Goal: Task Accomplishment & Management: Manage account settings

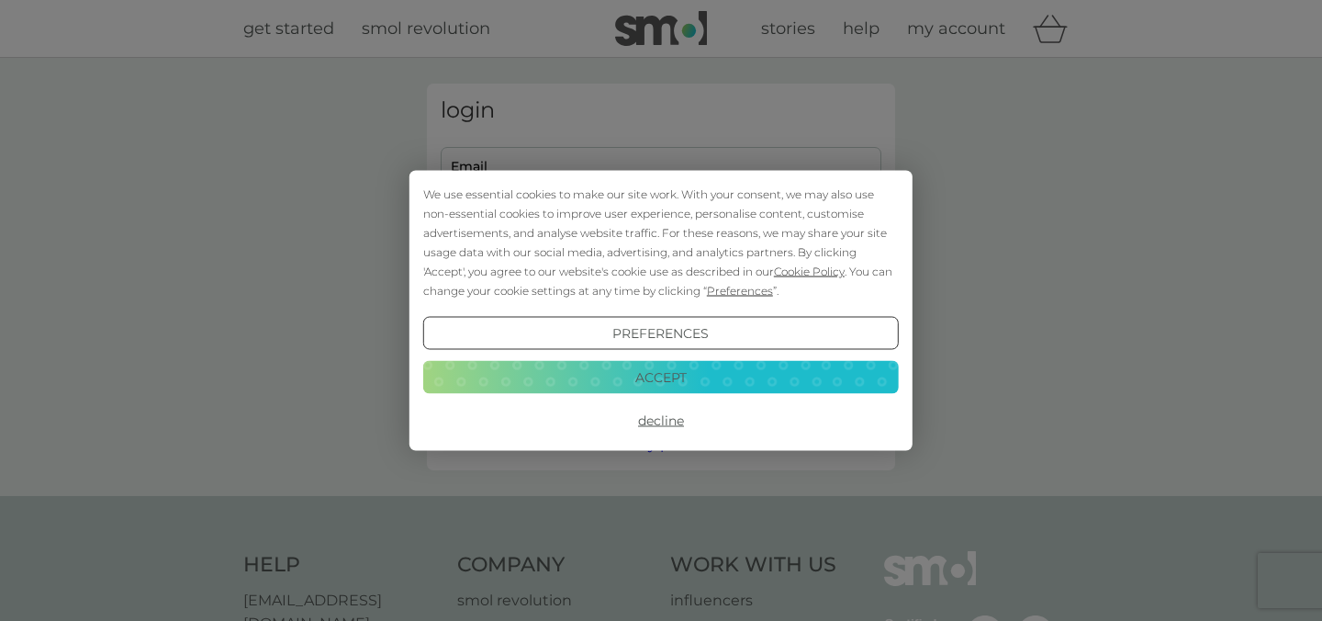
click at [743, 374] on button "Accept" at bounding box center [661, 376] width 476 height 33
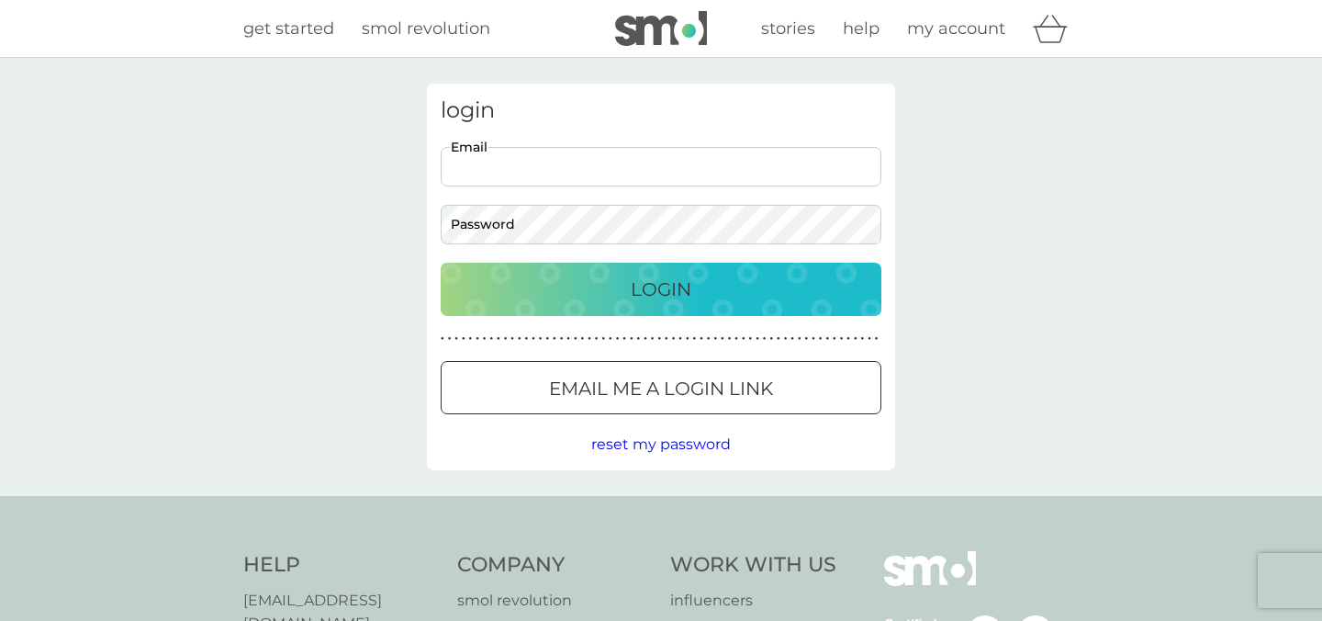
click at [881, 173] on nordpass-icon at bounding box center [881, 166] width 0 height 16
click at [909, 266] on div "login Email Password Login ● ● ● ● ● ● ● ● ● ● ● ● ● ● ● ● ● ● ● ● ● ● ● ● ● ● …" at bounding box center [661, 277] width 1322 height 438
click at [711, 385] on p "Email me a login link" at bounding box center [661, 388] width 224 height 29
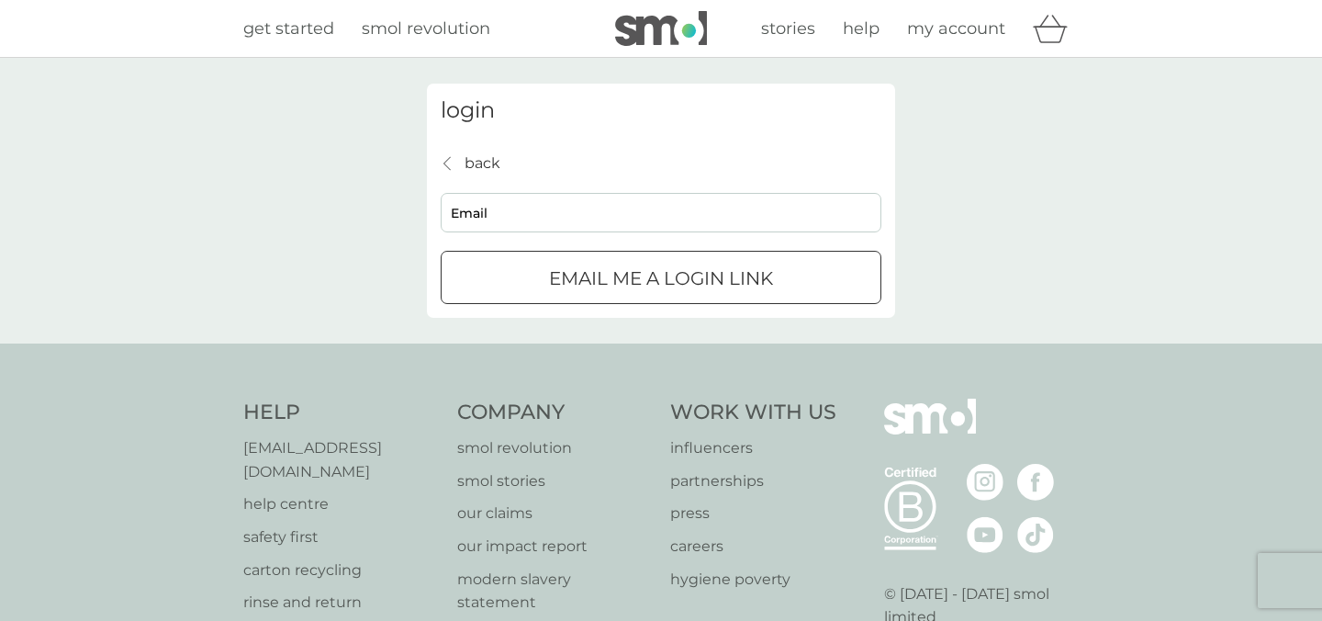
click at [641, 209] on input "Email" at bounding box center [661, 212] width 441 height 39
type input "sparkey13@live.com"
click at [637, 287] on div "submit" at bounding box center [661, 278] width 66 height 19
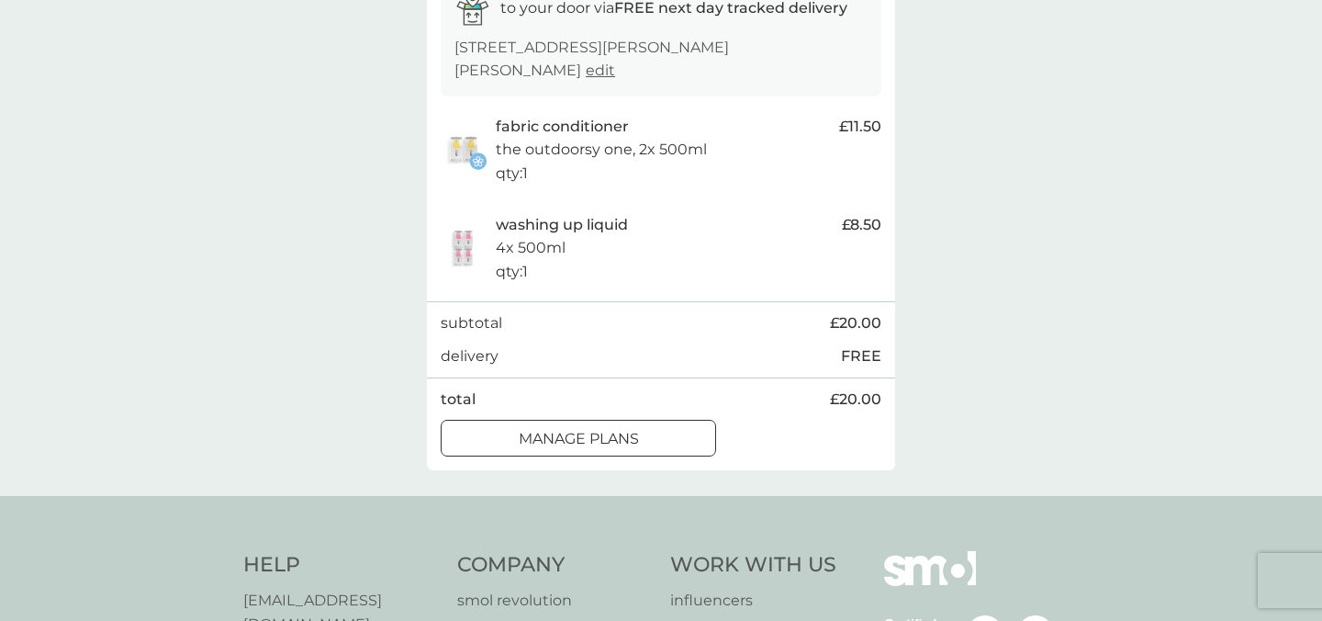
scroll to position [341, 0]
click at [506, 432] on div "manage plans" at bounding box center [579, 436] width 274 height 24
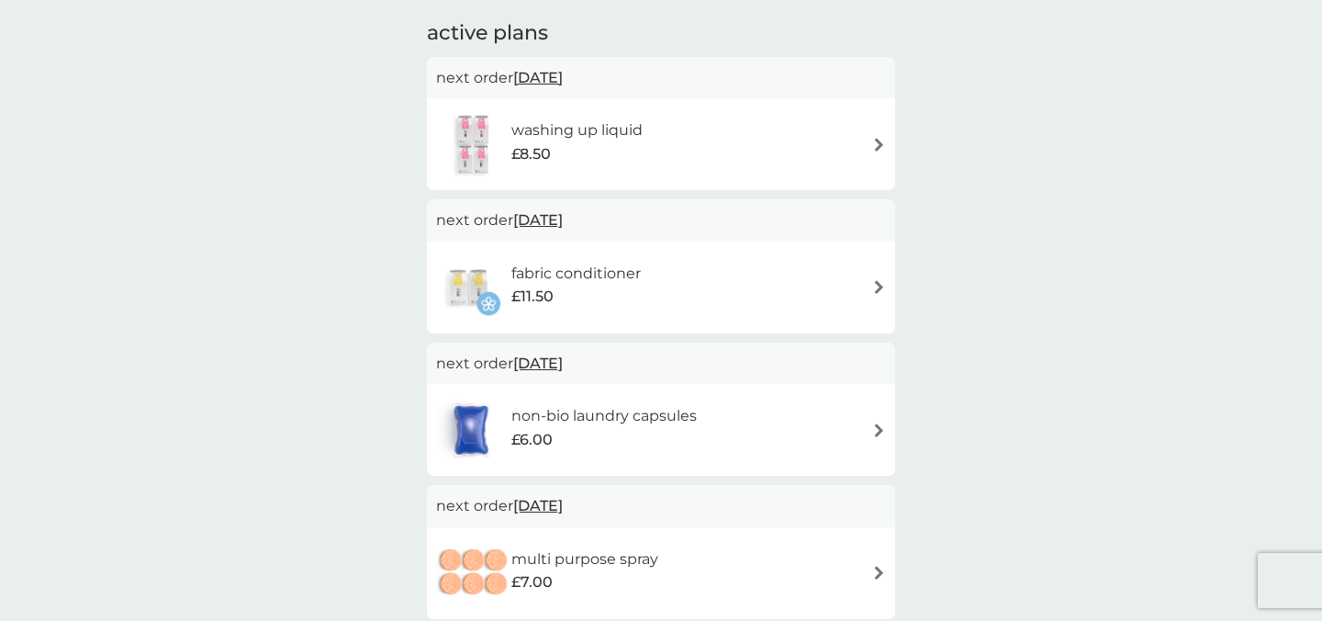
scroll to position [120, 0]
click at [622, 140] on h6 "washing up liquid" at bounding box center [576, 129] width 131 height 24
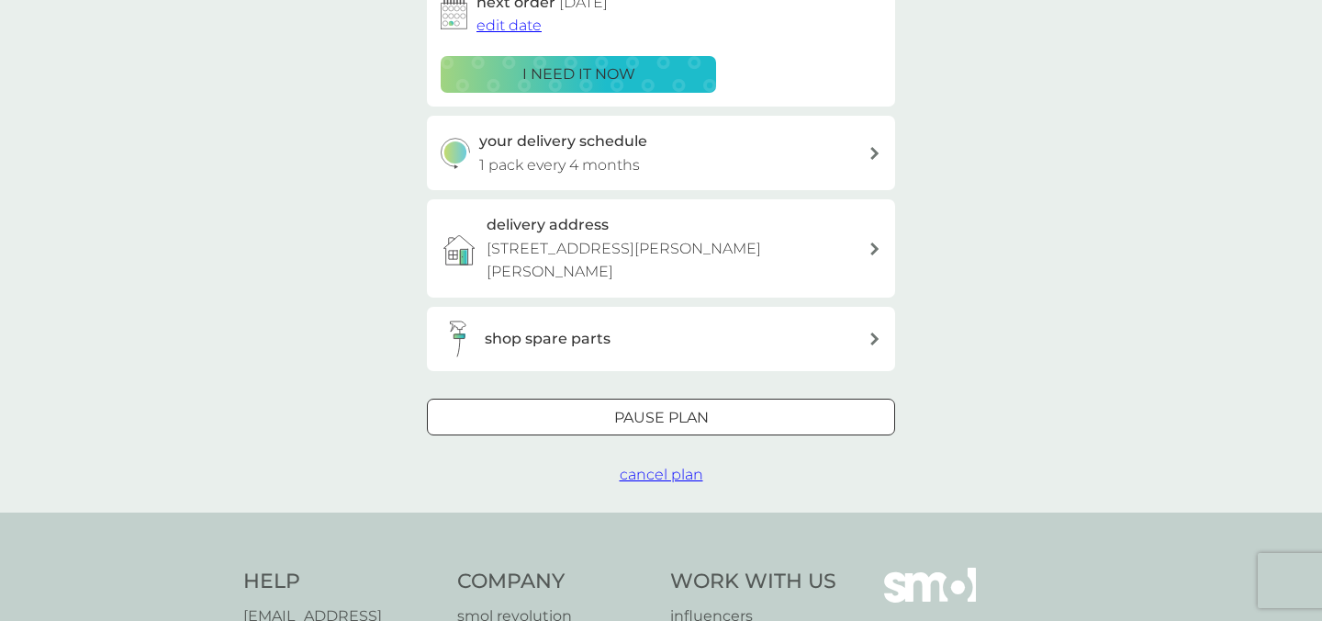
scroll to position [365, 0]
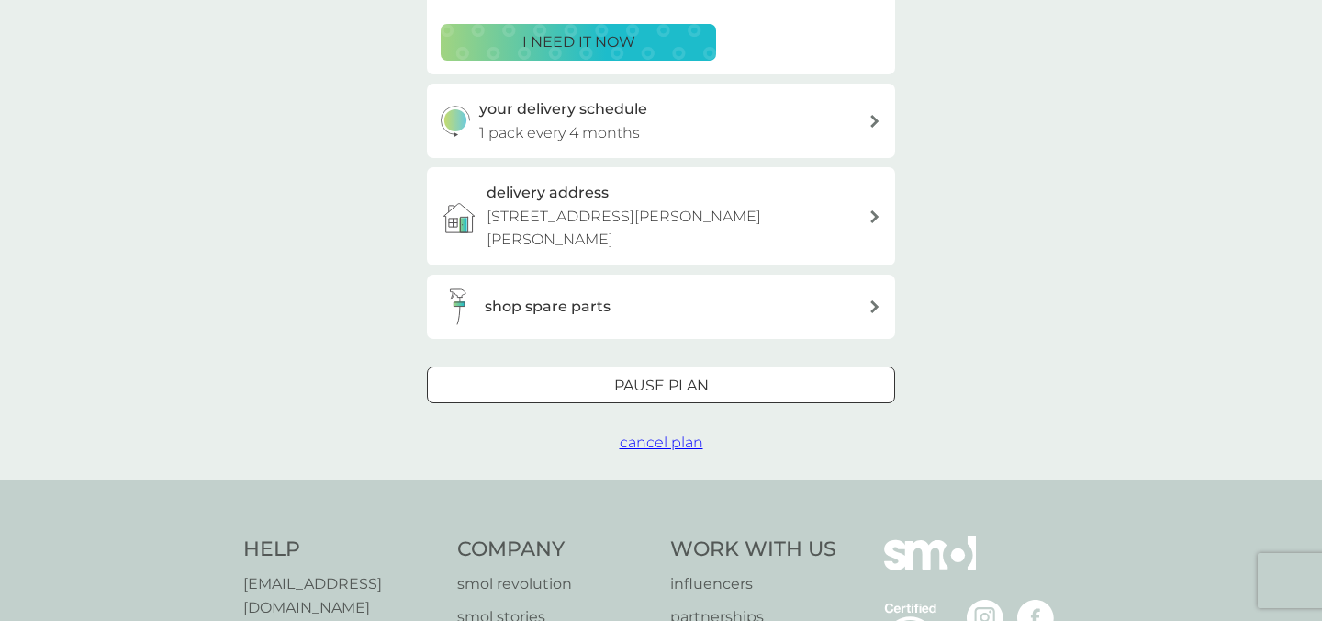
click at [644, 399] on button "Pause plan" at bounding box center [661, 384] width 468 height 37
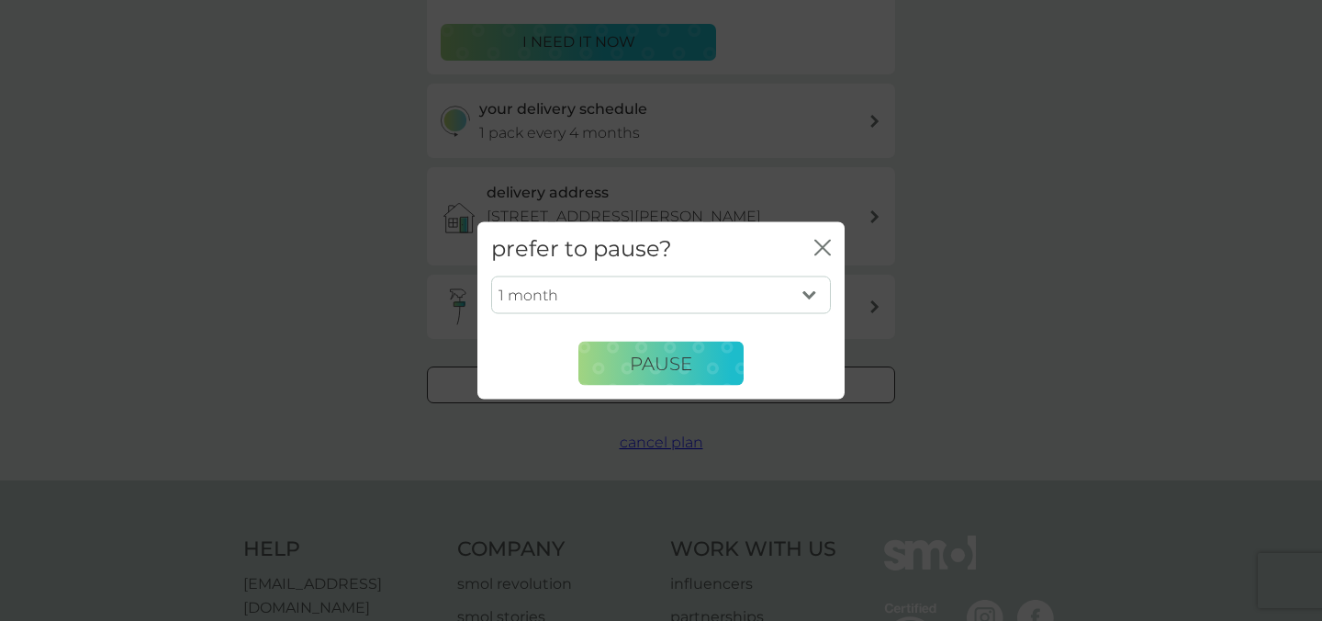
click at [677, 308] on select "1 month 2 months 3 months 4 months 5 months 6 months" at bounding box center [661, 294] width 340 height 39
select select "2"
click at [679, 350] on button "Pause" at bounding box center [660, 363] width 165 height 44
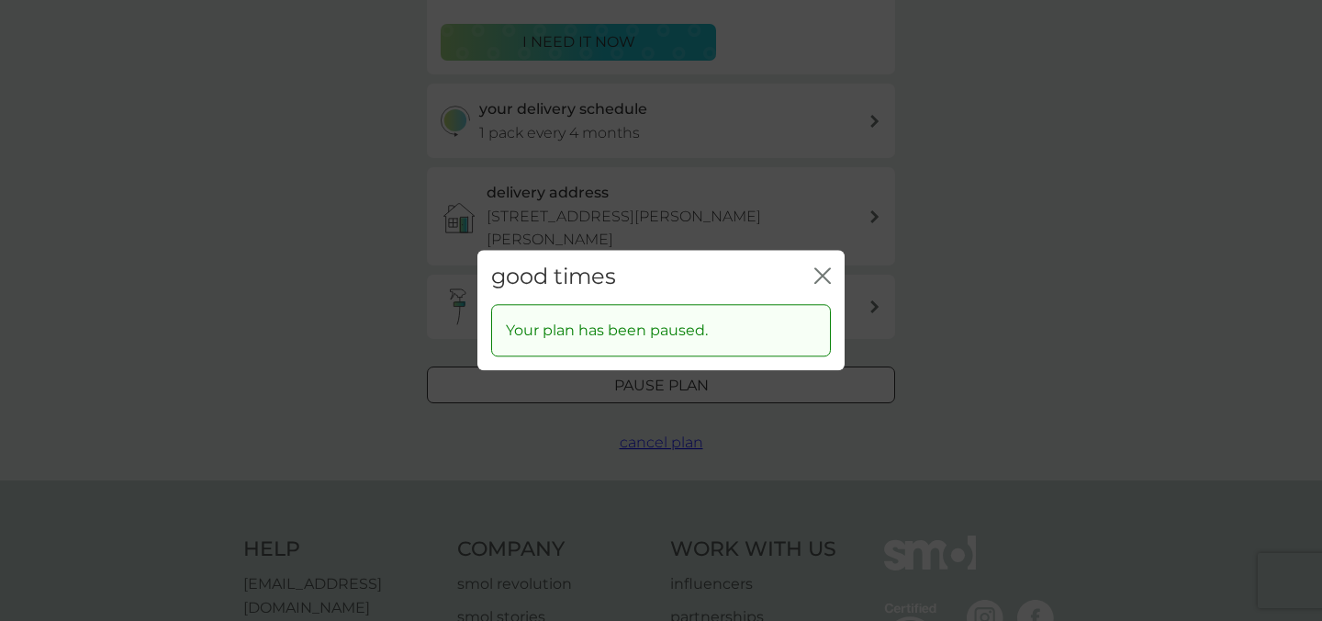
click at [823, 276] on icon "close" at bounding box center [826, 275] width 7 height 15
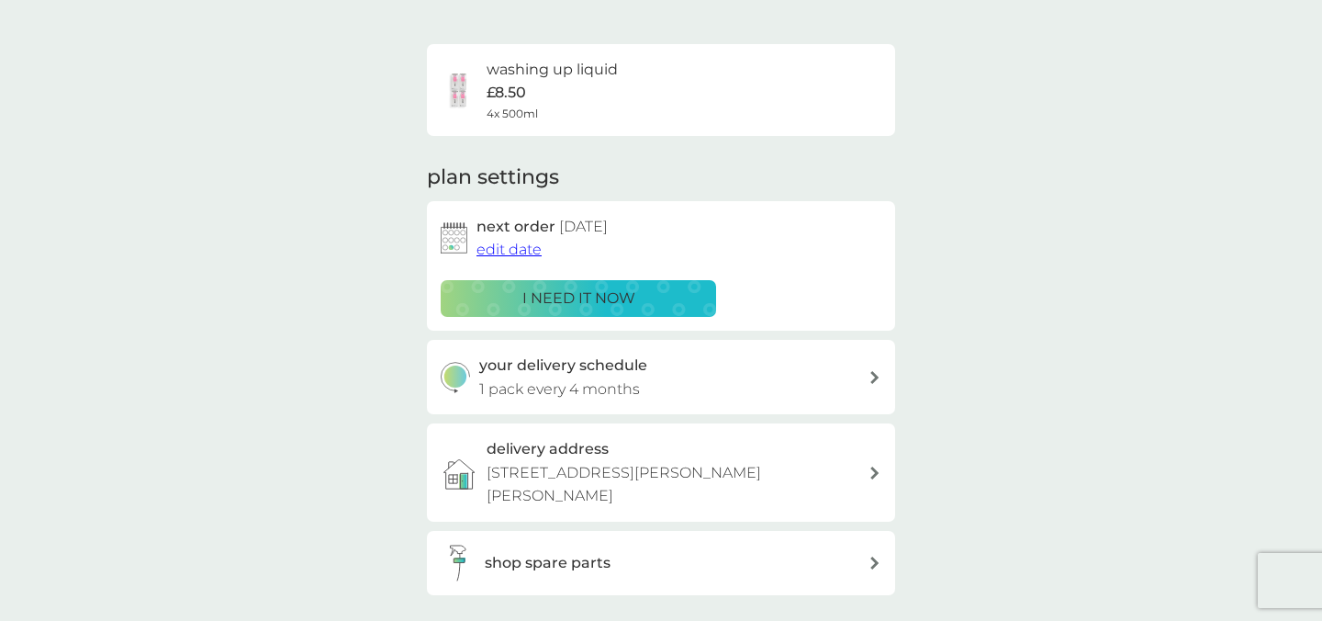
scroll to position [0, 0]
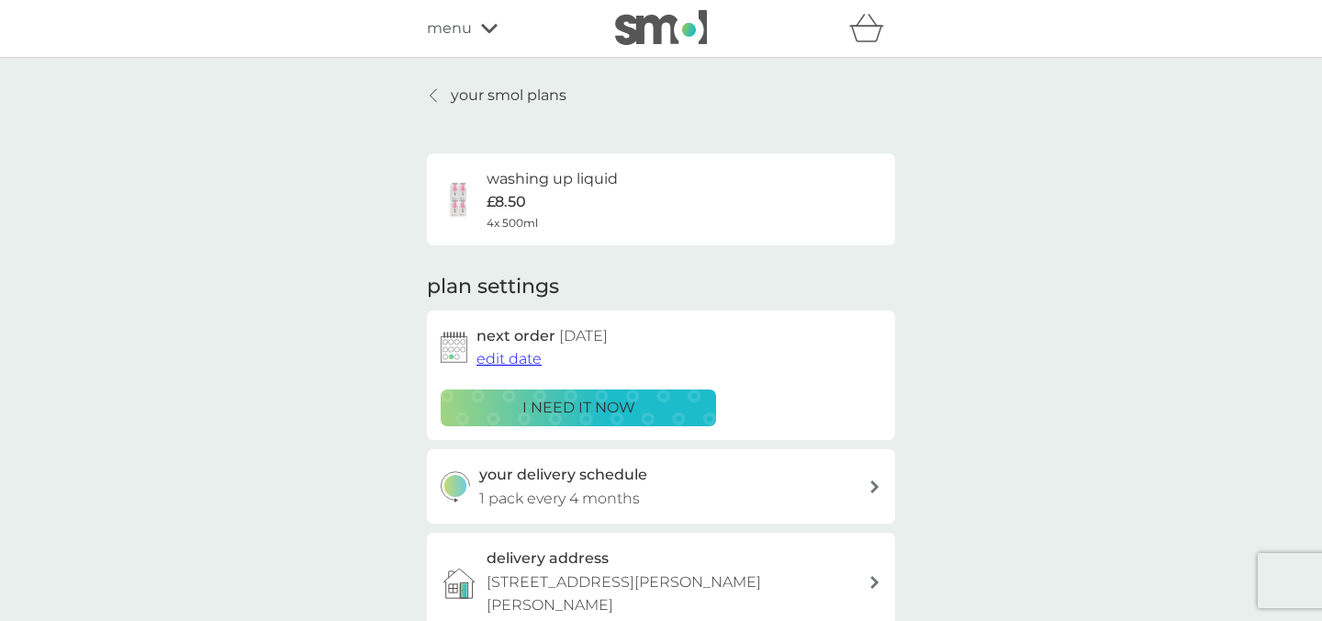
click at [472, 89] on p "your smol plans" at bounding box center [509, 96] width 116 height 24
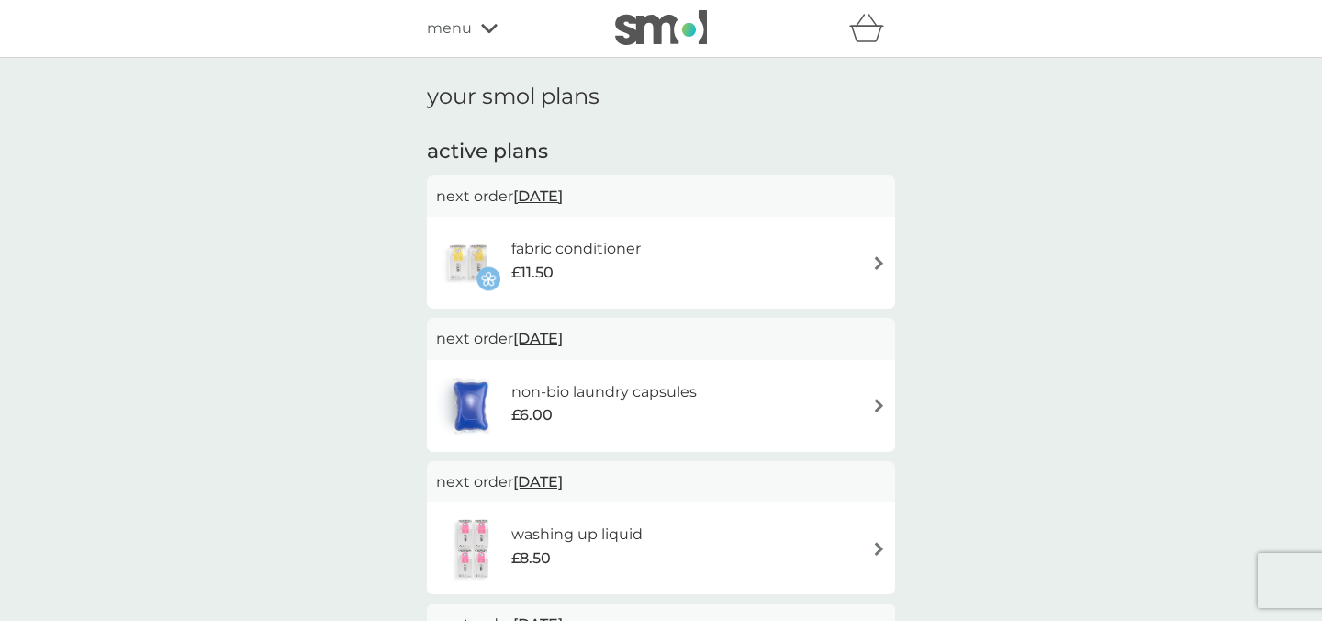
click at [569, 248] on h6 "fabric conditioner" at bounding box center [575, 249] width 129 height 24
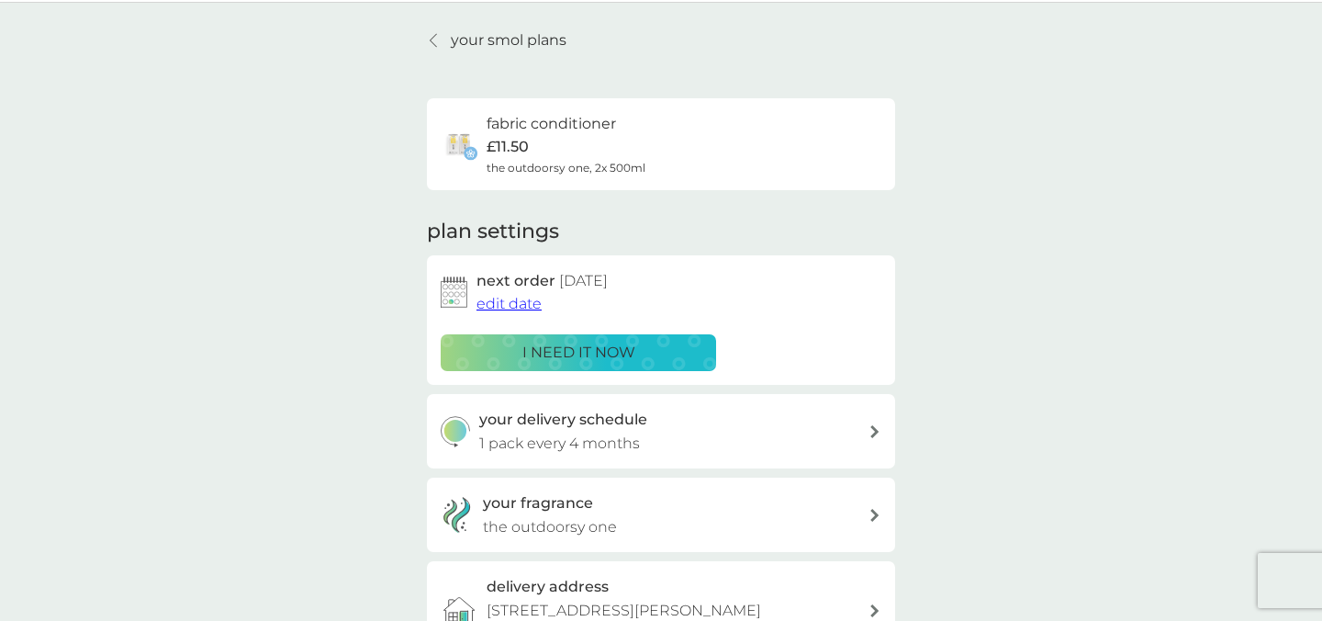
scroll to position [75, 0]
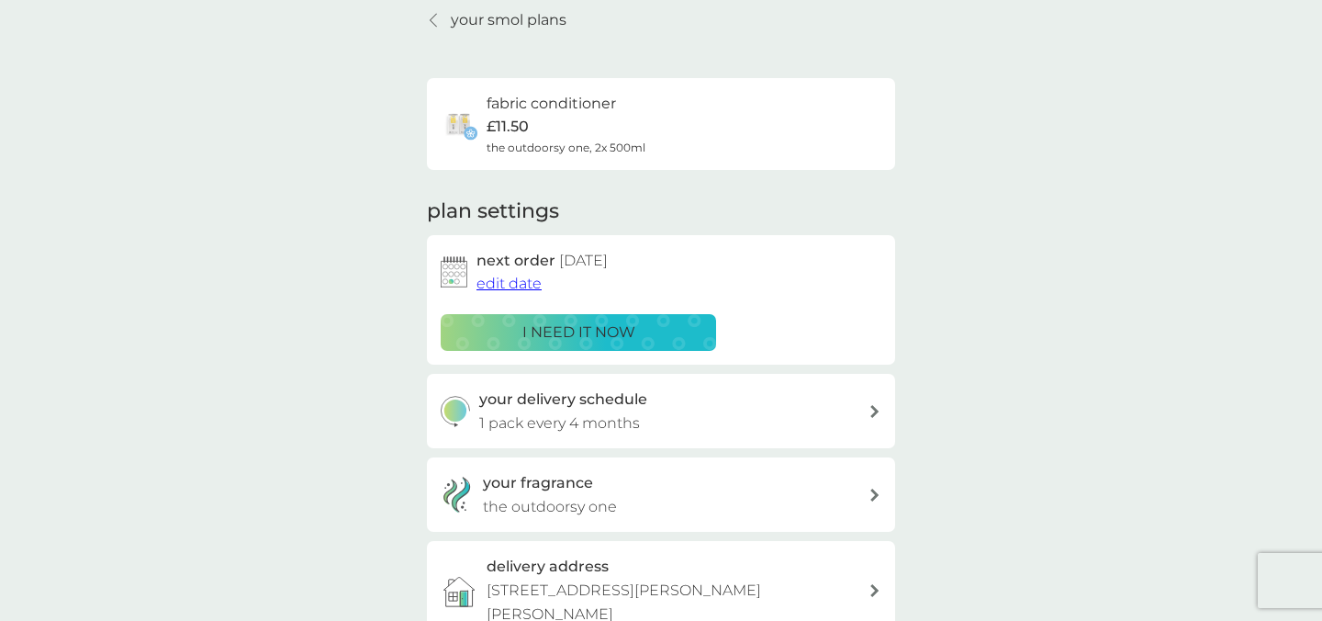
click at [532, 402] on h3 "your delivery schedule" at bounding box center [563, 399] width 168 height 24
select select "4"
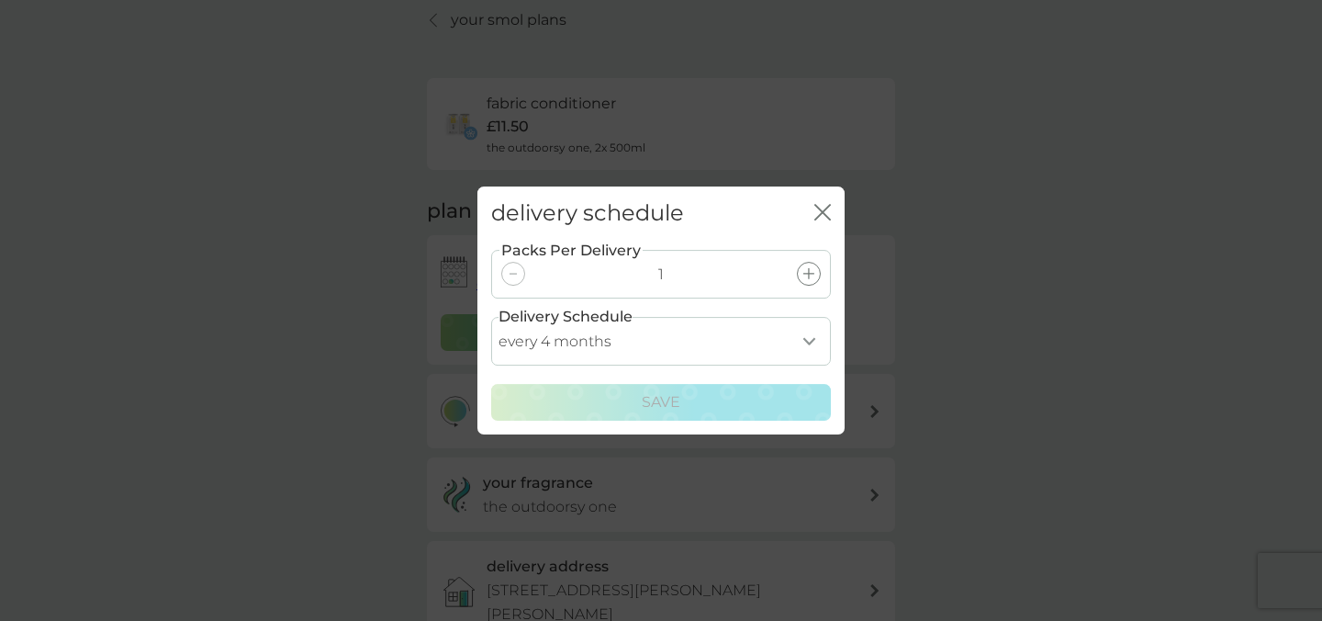
click at [823, 216] on icon "close" at bounding box center [822, 212] width 17 height 17
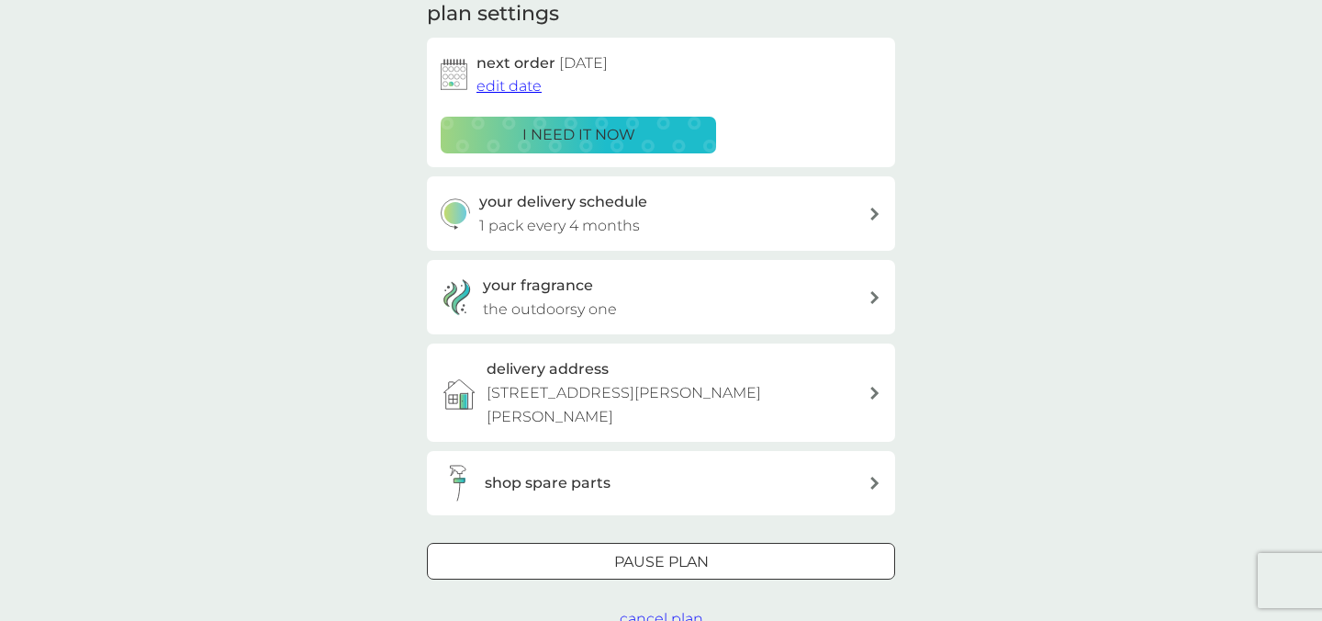
scroll to position [340, 0]
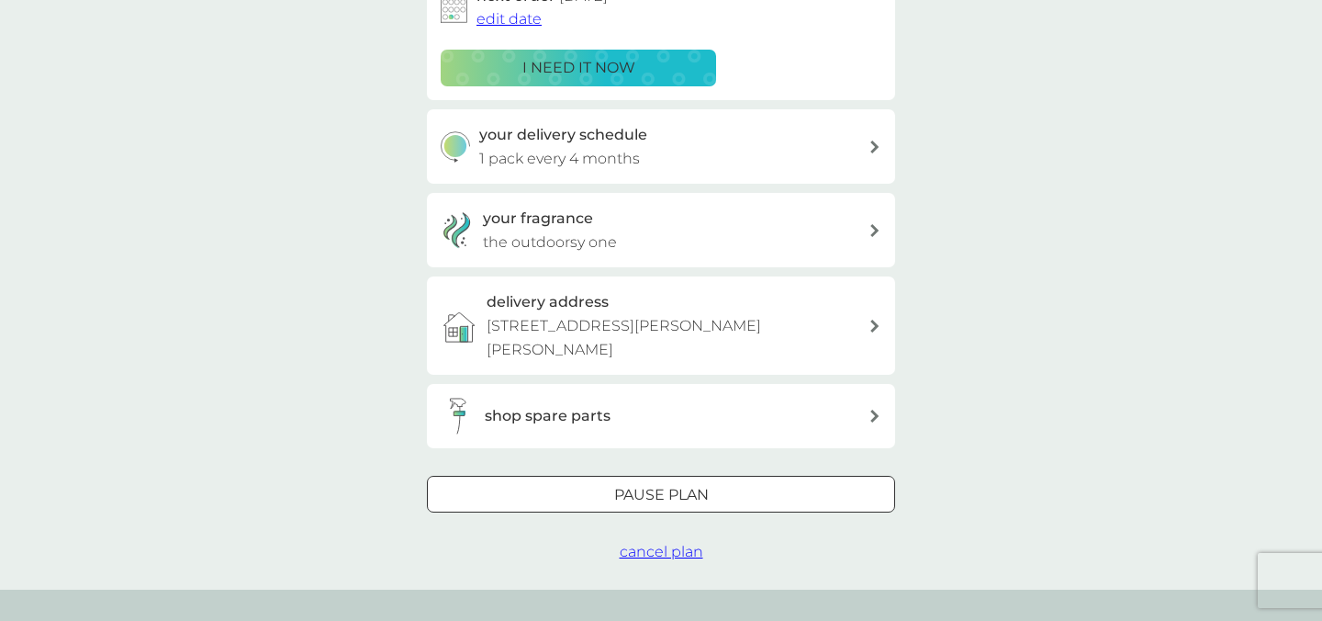
click at [609, 492] on div "Pause plan" at bounding box center [661, 495] width 466 height 24
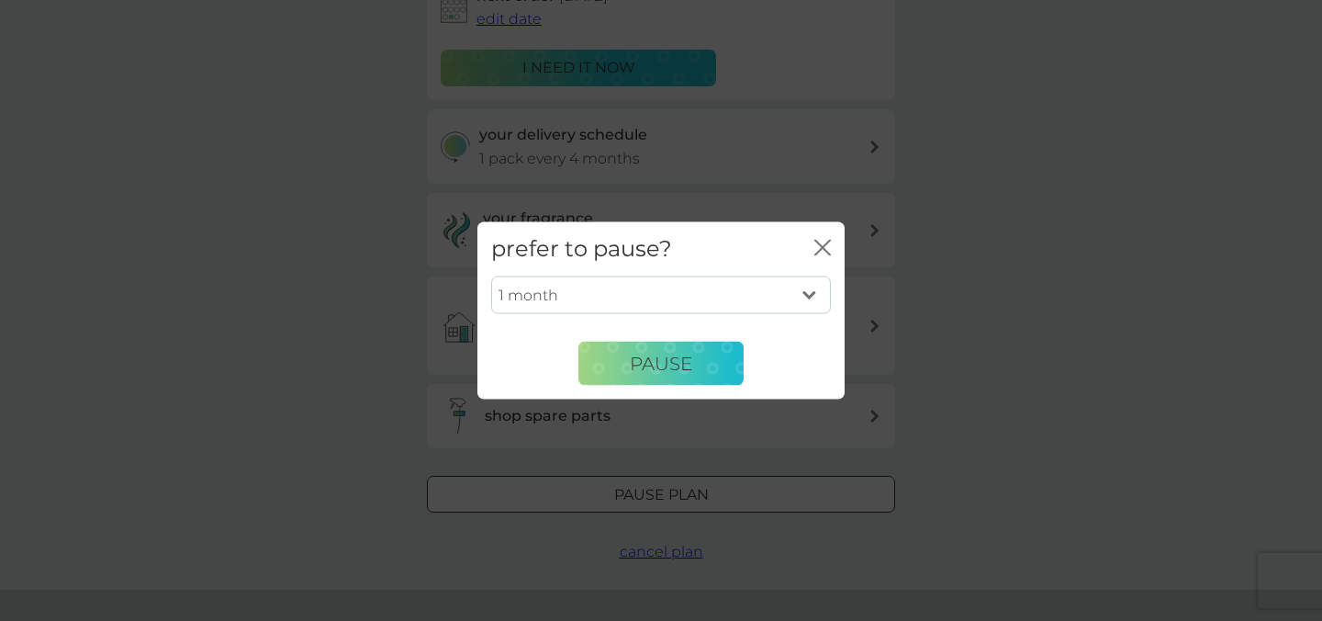
click at [618, 310] on select "1 month 2 months 3 months 4 months 5 months 6 months" at bounding box center [661, 294] width 340 height 39
select select "4"
click at [662, 360] on span "Pause" at bounding box center [661, 363] width 62 height 22
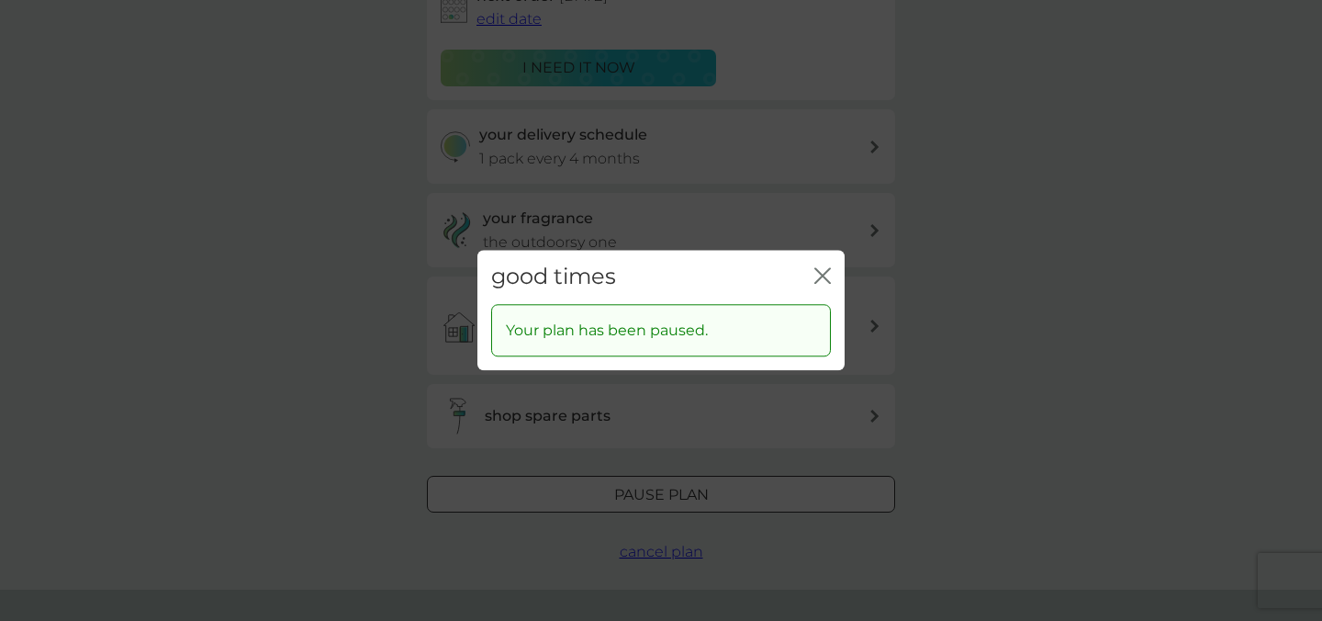
click at [829, 268] on icon "close" at bounding box center [826, 275] width 7 height 15
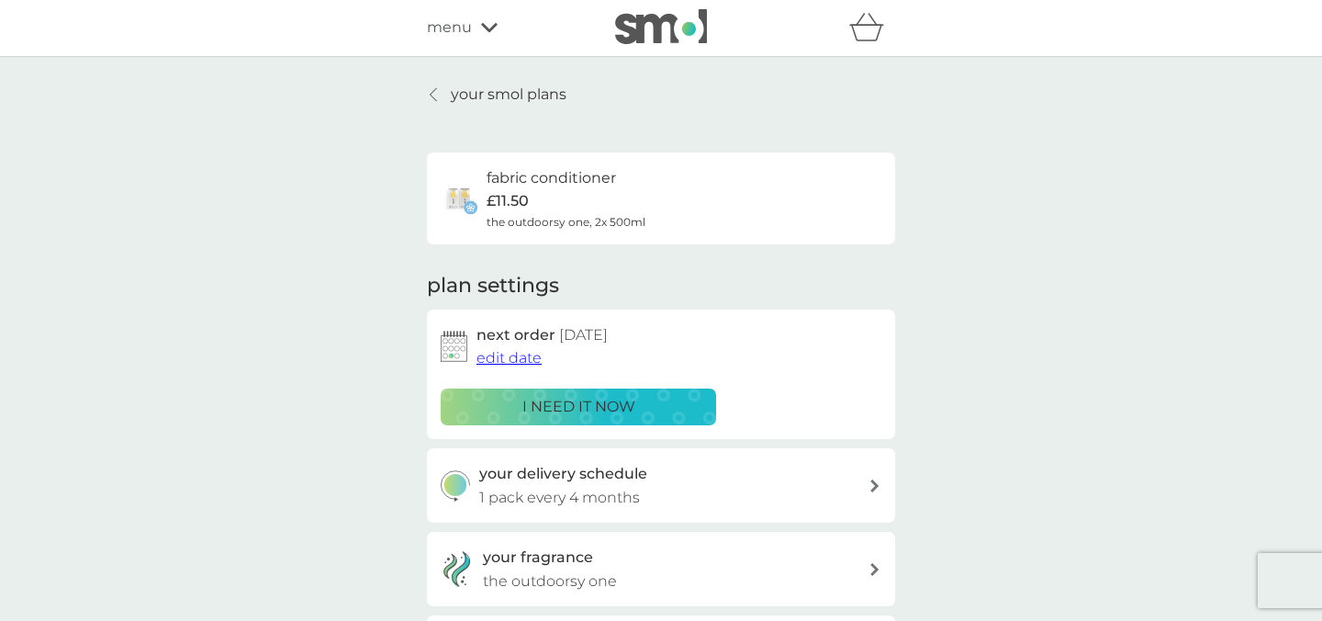
scroll to position [0, 0]
click at [512, 91] on p "your smol plans" at bounding box center [509, 96] width 116 height 24
